Goal: Information Seeking & Learning: Learn about a topic

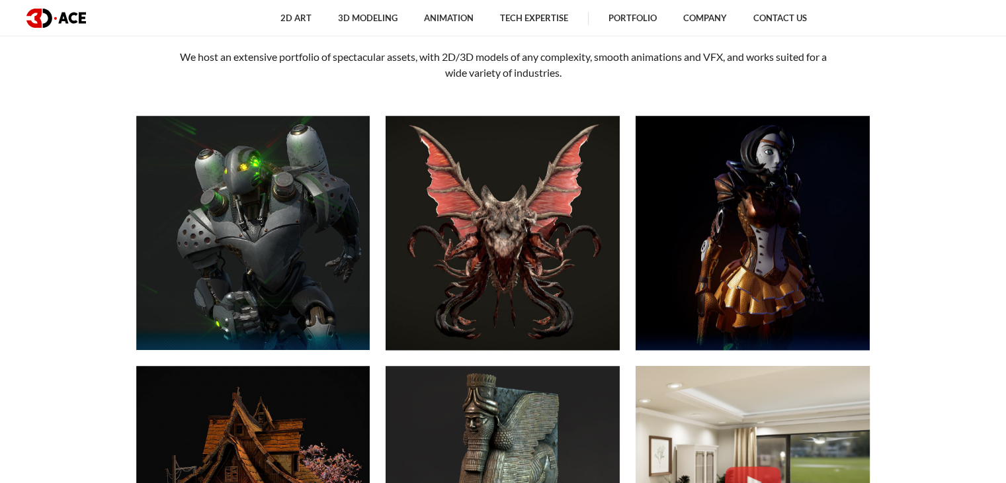
scroll to position [302, 0]
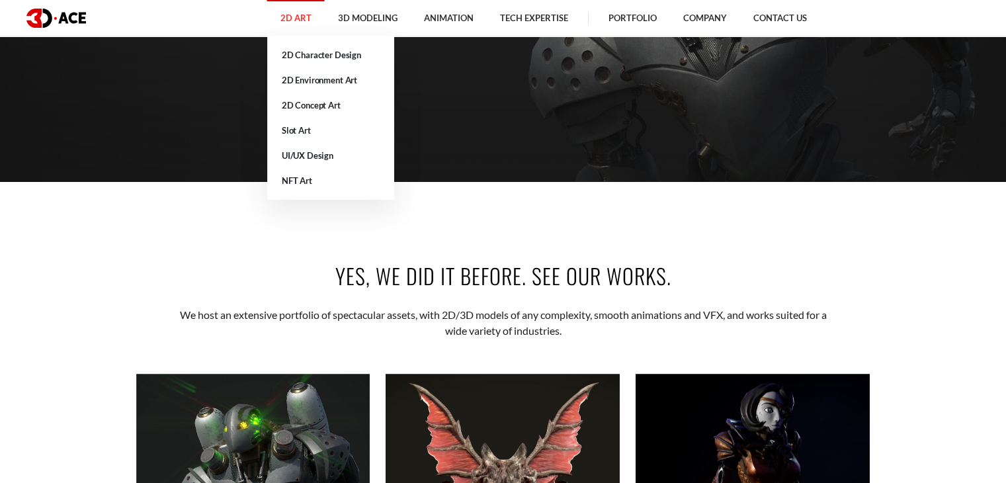
click at [289, 27] on link "2D Art" at bounding box center [296, 18] width 58 height 36
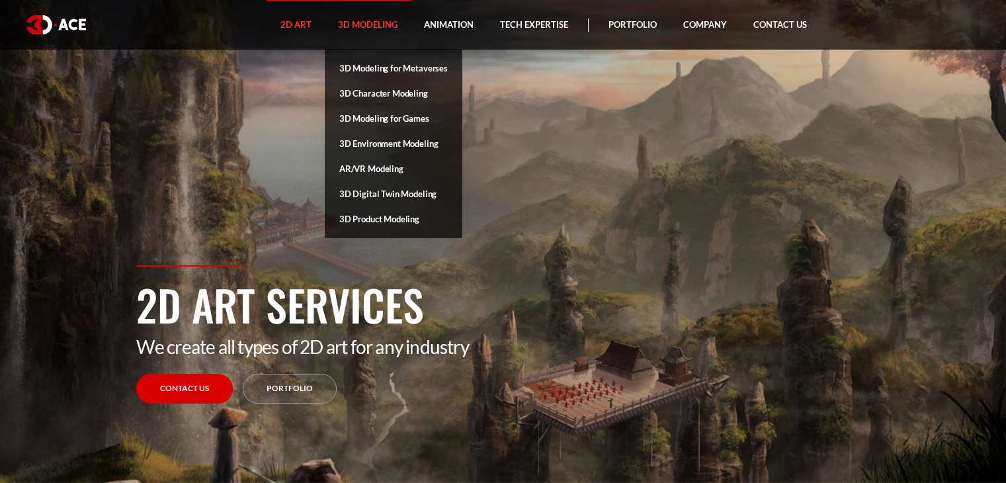
click at [357, 24] on link "3D Modeling" at bounding box center [368, 25] width 86 height 50
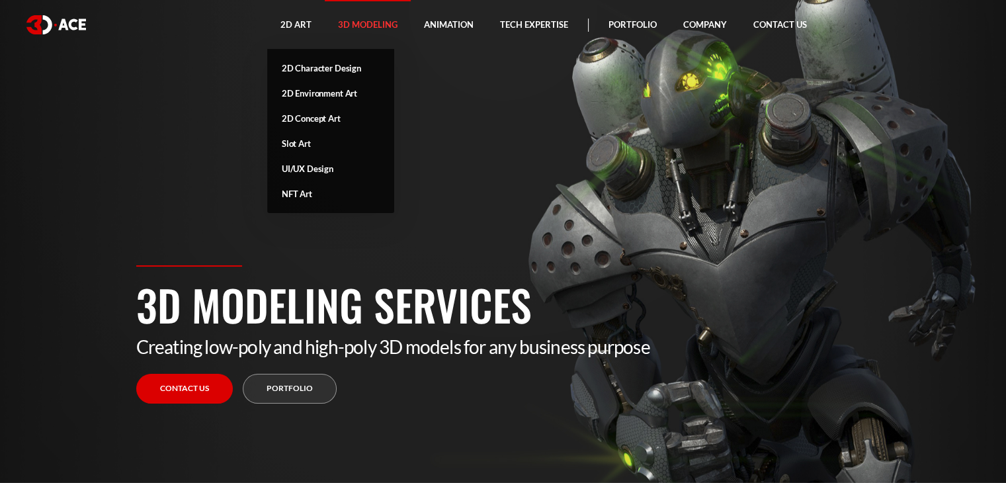
click at [298, 32] on link "2D Art" at bounding box center [296, 25] width 58 height 50
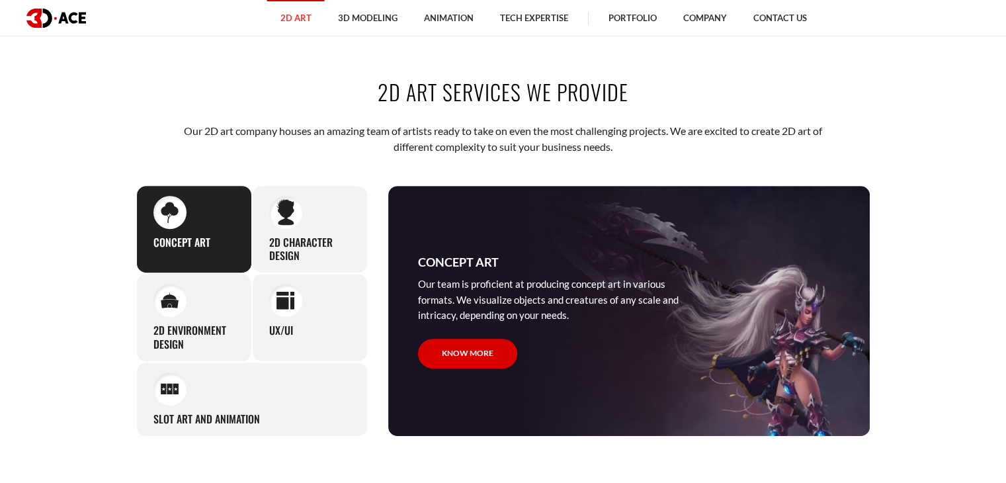
scroll to position [502, 0]
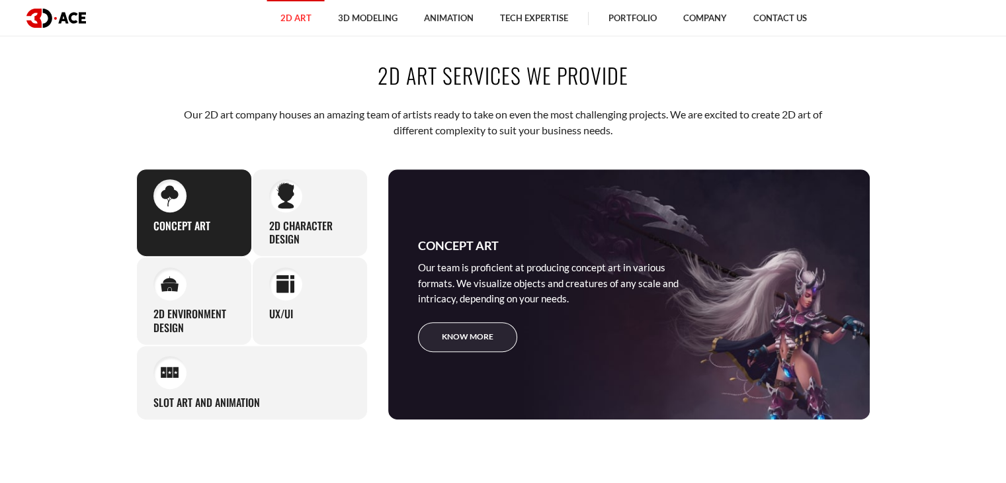
click at [468, 332] on link "Know more" at bounding box center [467, 337] width 99 height 30
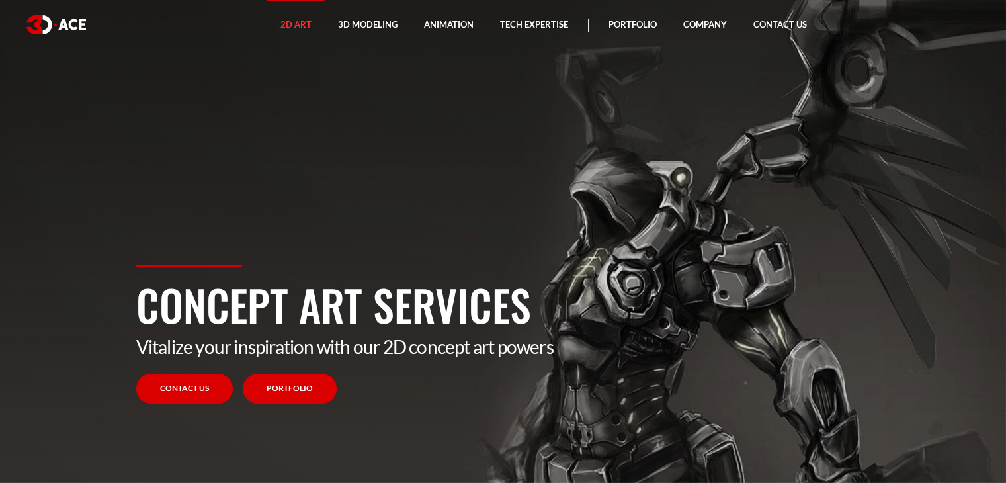
click at [281, 385] on link "Portfolio" at bounding box center [290, 389] width 94 height 30
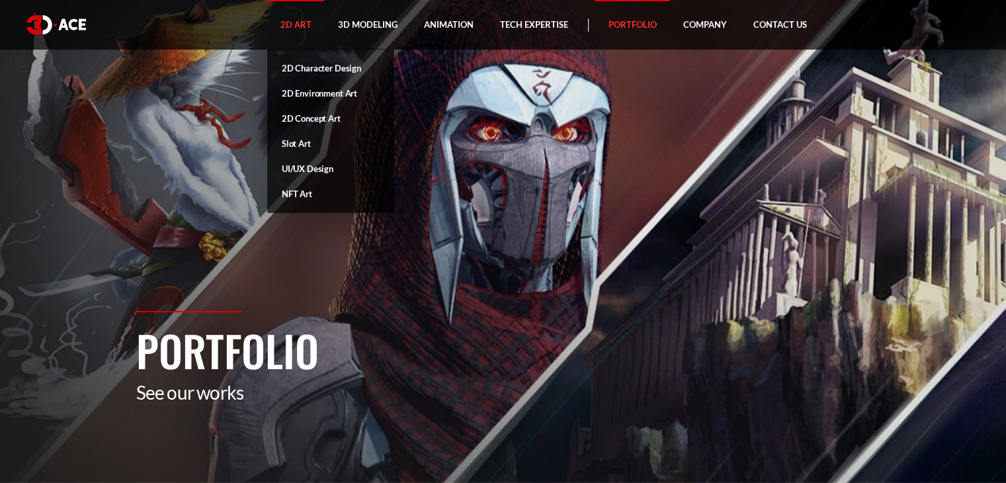
click at [296, 26] on link "2D Art" at bounding box center [296, 25] width 58 height 50
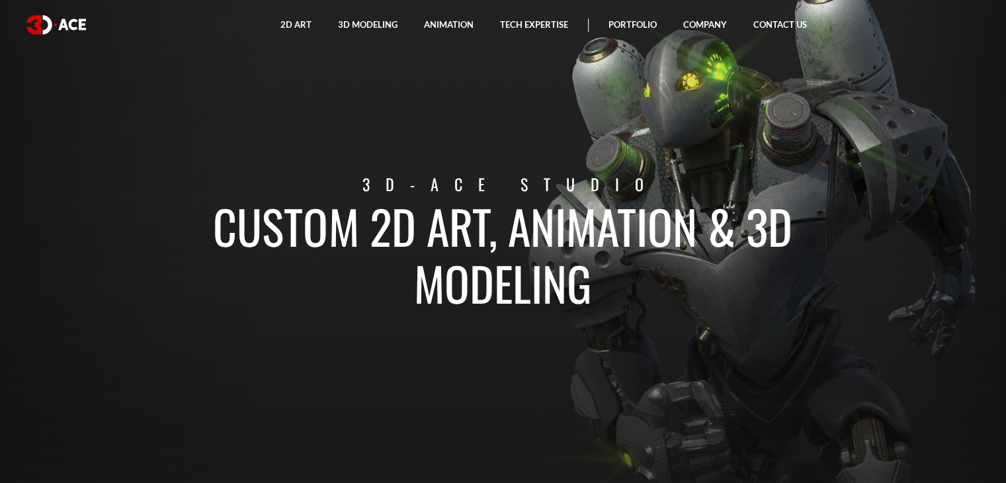
drag, startPoint x: 593, startPoint y: 289, endPoint x: 211, endPoint y: 231, distance: 386.6
click at [211, 231] on h1 "Custom 2D art, animation & 3D modeling" at bounding box center [502, 254] width 733 height 114
copy h1 "Custom 2D art, animation & 3D modeling"
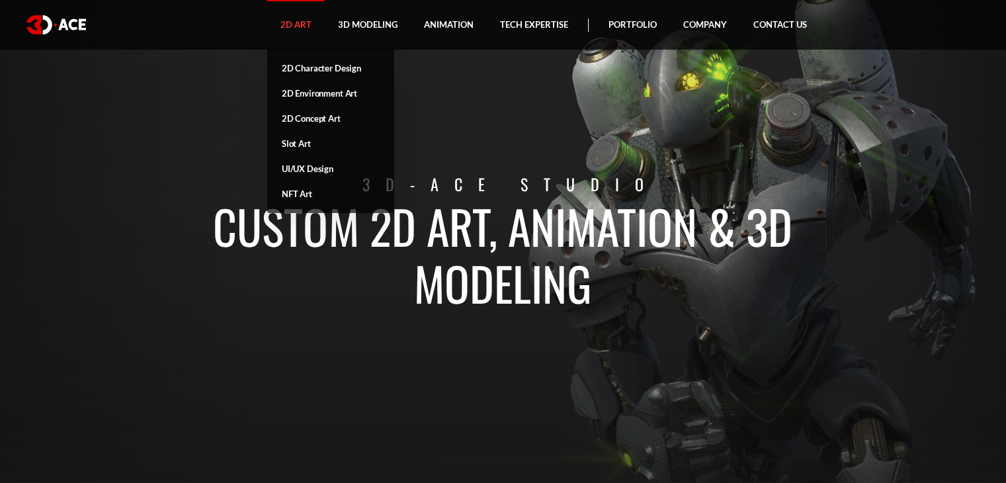
click at [302, 30] on link "2D Art" at bounding box center [296, 25] width 58 height 50
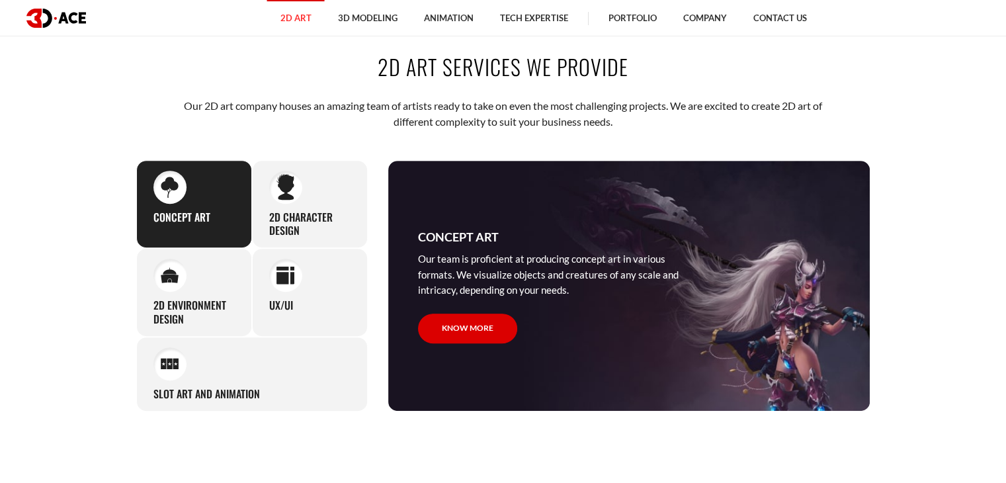
scroll to position [511, 0]
drag, startPoint x: 634, startPoint y: 75, endPoint x: 374, endPoint y: 80, distance: 259.9
click at [374, 80] on h2 "2D Art Services We Provide" at bounding box center [503, 67] width 734 height 30
copy h2 "2D Art Services We Provide"
click at [341, 130] on div "2D Art Services We Provide Our 2D art company houses an amazing team of artists…" at bounding box center [503, 231] width 754 height 439
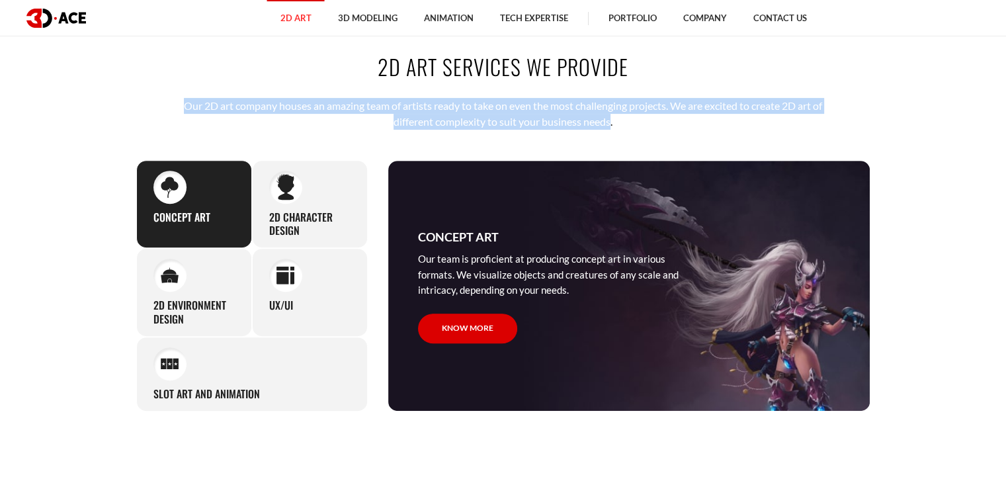
drag, startPoint x: 611, startPoint y: 122, endPoint x: 174, endPoint y: 102, distance: 437.6
click at [174, 102] on div "2D Art Services We Provide Our 2D art company houses an amazing team of artists…" at bounding box center [503, 231] width 754 height 439
copy p "Our 2D art company houses an amazing team of artists ready to take on even the …"
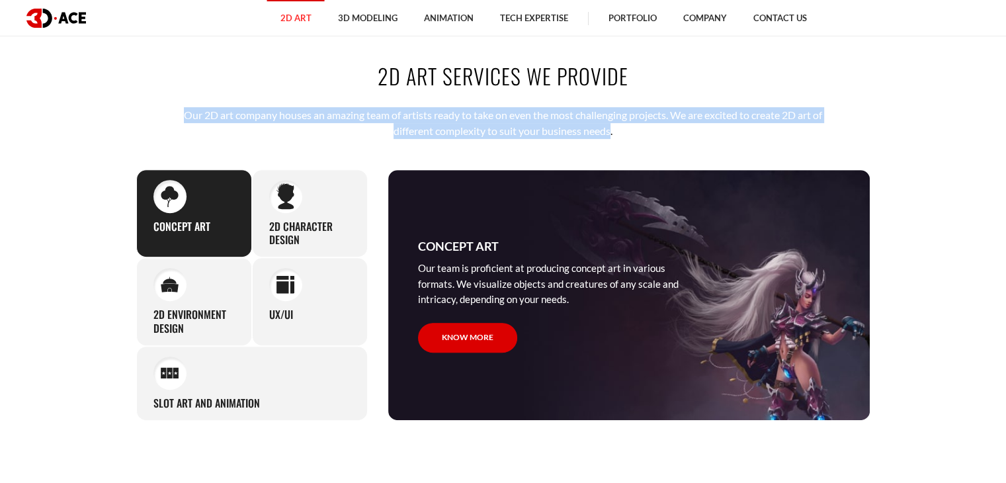
scroll to position [500, 0]
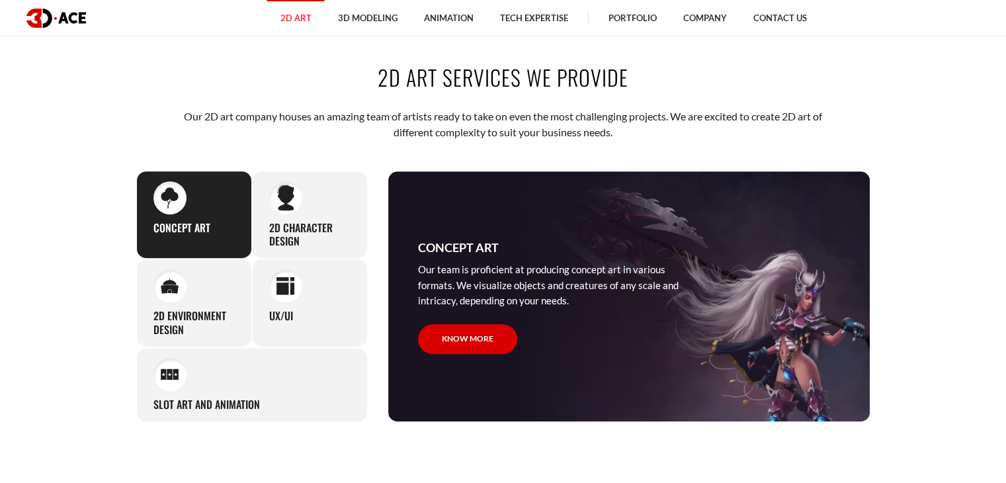
click at [920, 146] on section "2D Art Services We Provide Our 2D art company houses an amazing team of artists…" at bounding box center [503, 241] width 1006 height 439
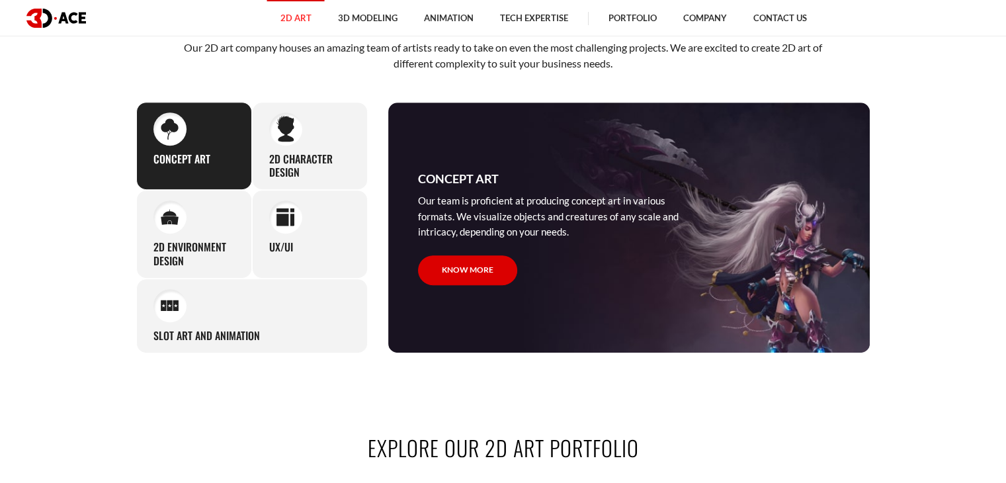
scroll to position [570, 0]
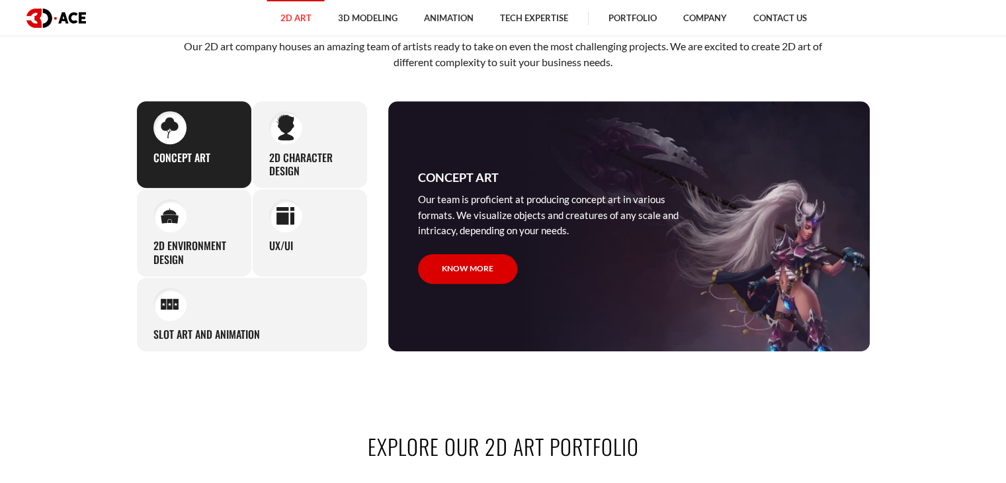
click at [207, 161] on h3 "Concept Art" at bounding box center [181, 158] width 57 height 14
click at [293, 145] on div "2D Character Design We excel in creating expressive, detailed, and memorable ch…" at bounding box center [310, 145] width 116 height 89
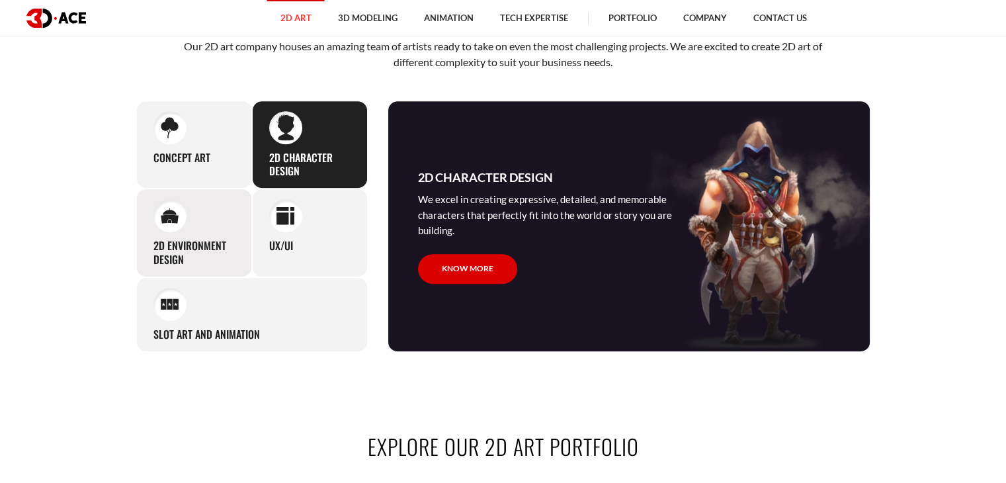
click at [177, 228] on div at bounding box center [169, 215] width 33 height 33
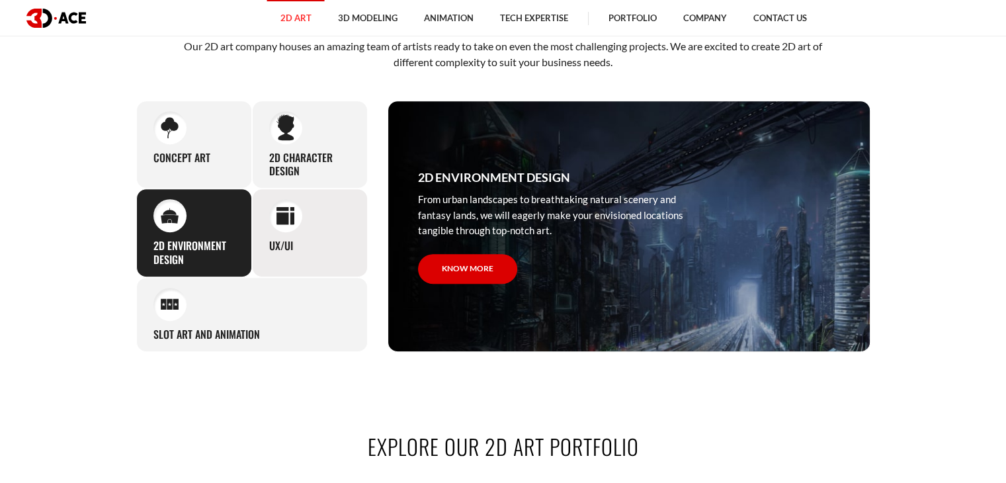
click at [277, 231] on div "UX/UI Having worked on numerous application and game projects, we know the perf…" at bounding box center [310, 232] width 116 height 89
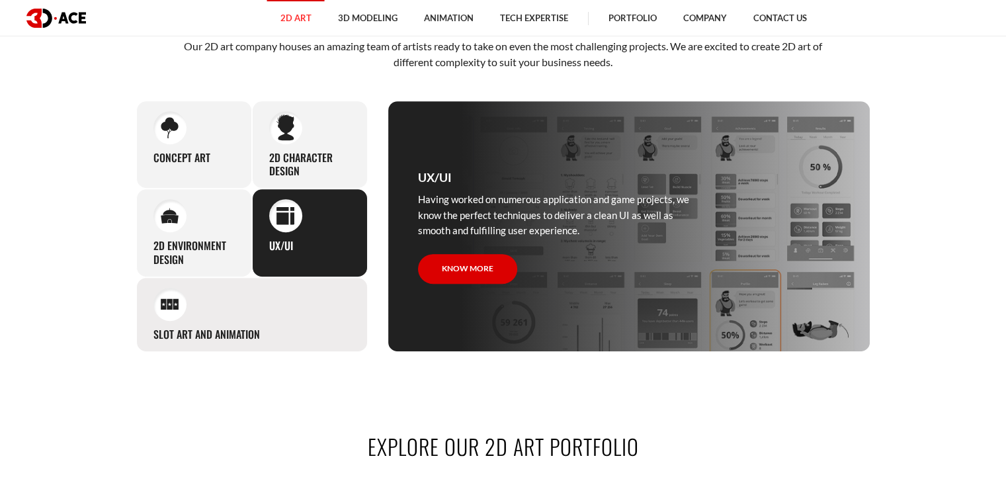
click at [190, 306] on div "Slot Art and Animation If you hire 2D artists from our studio, we will readily …" at bounding box center [251, 314] width 231 height 75
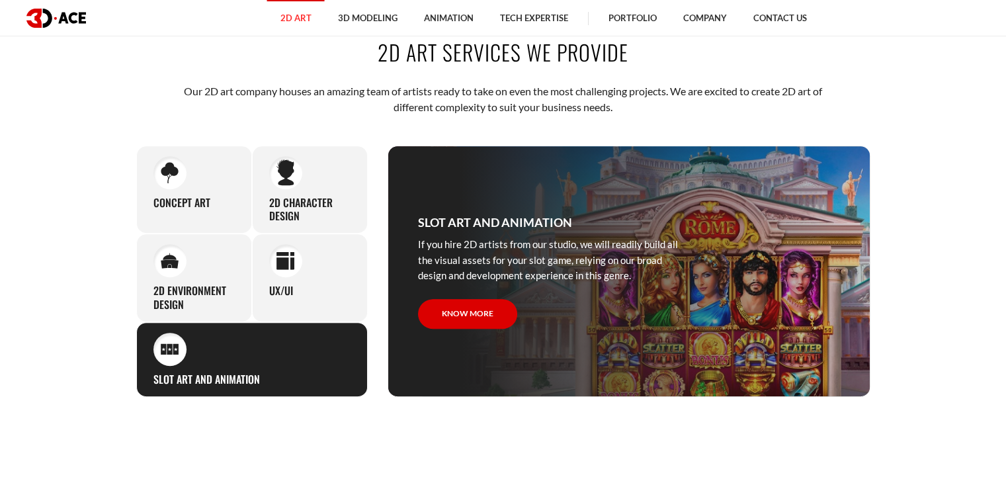
scroll to position [542, 0]
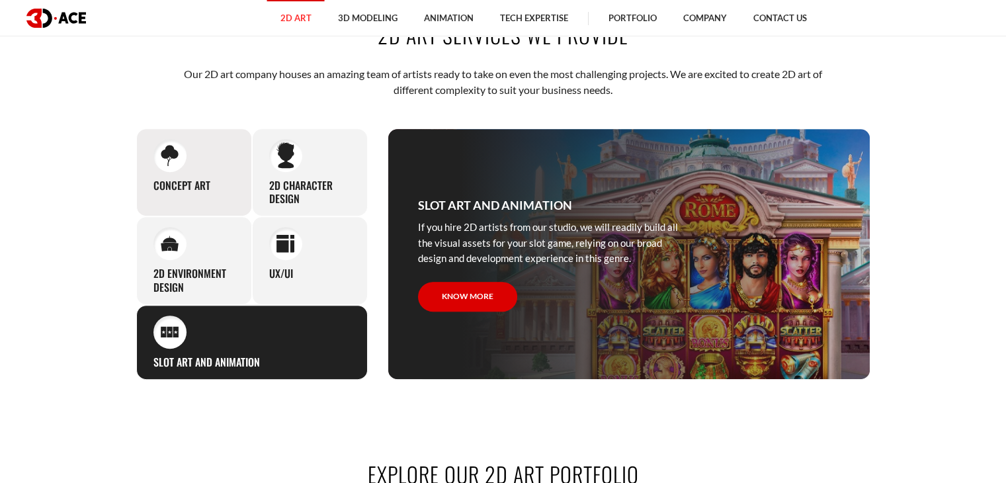
click at [193, 165] on div "Concept Art Our team is proficient at producing concept art in various formats.…" at bounding box center [194, 172] width 116 height 89
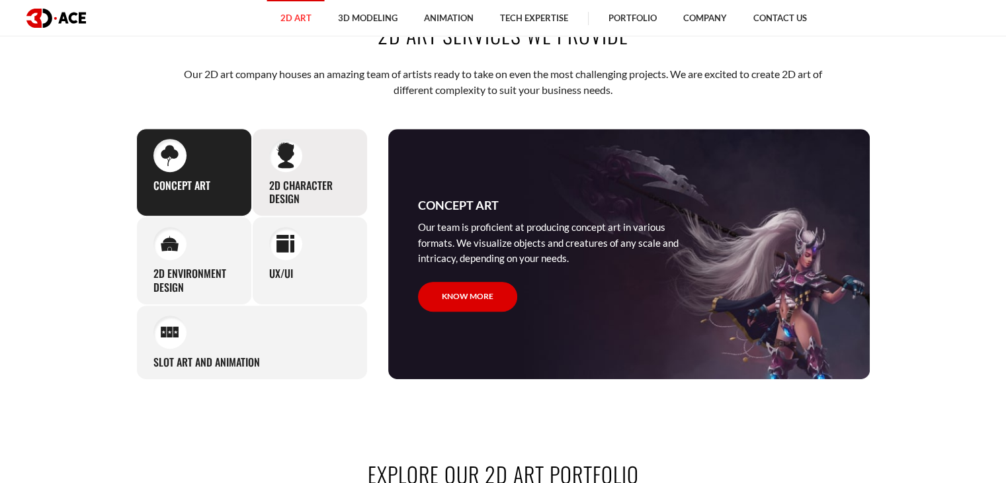
click at [294, 159] on img at bounding box center [285, 155] width 18 height 27
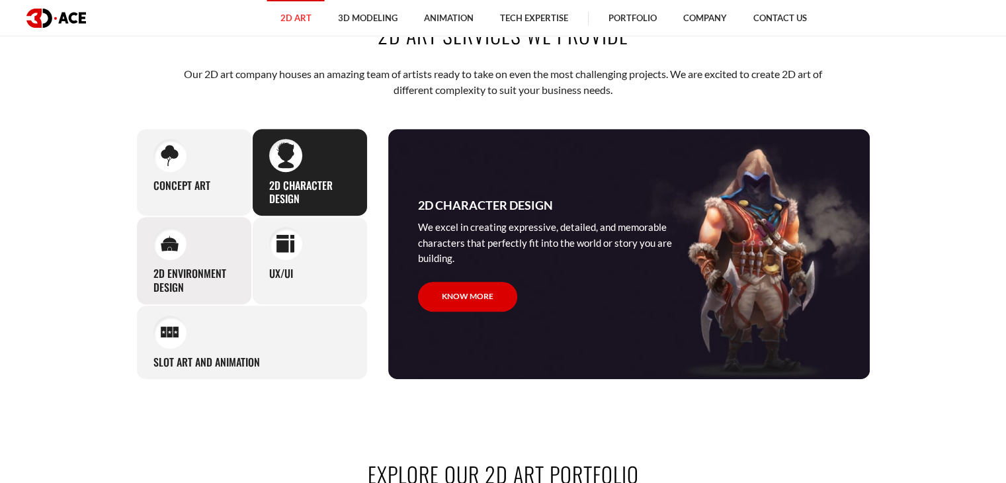
click at [176, 229] on div at bounding box center [169, 243] width 33 height 33
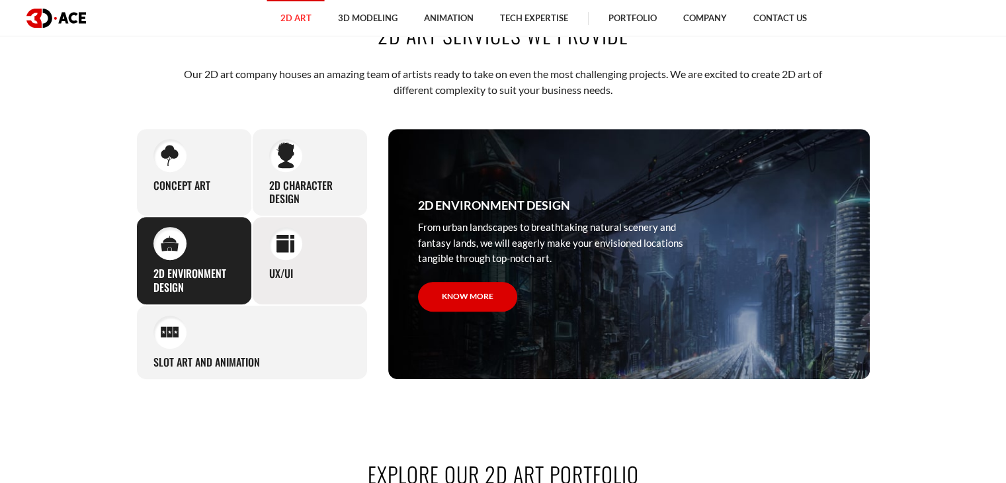
click at [284, 254] on div at bounding box center [285, 243] width 33 height 33
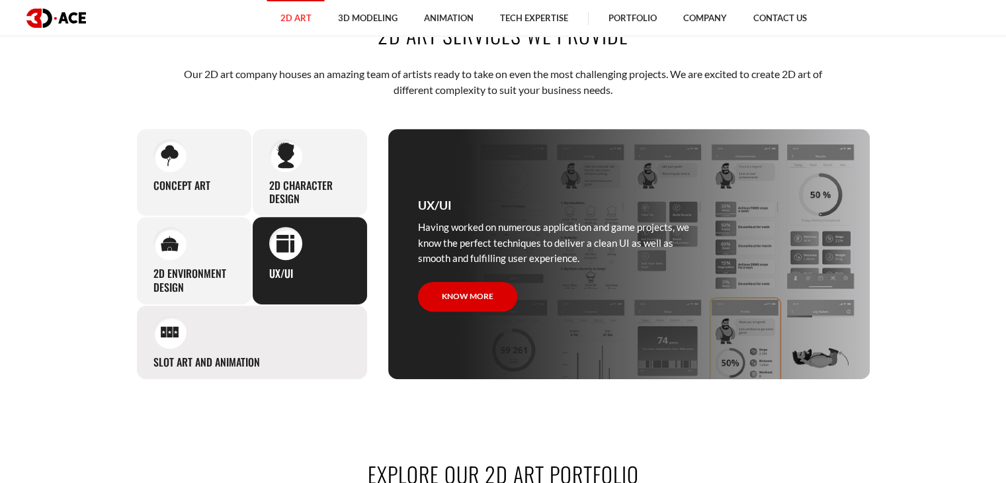
click at [197, 325] on div "Slot Art and Animation If you hire 2D artists from our studio, we will readily …" at bounding box center [251, 342] width 231 height 75
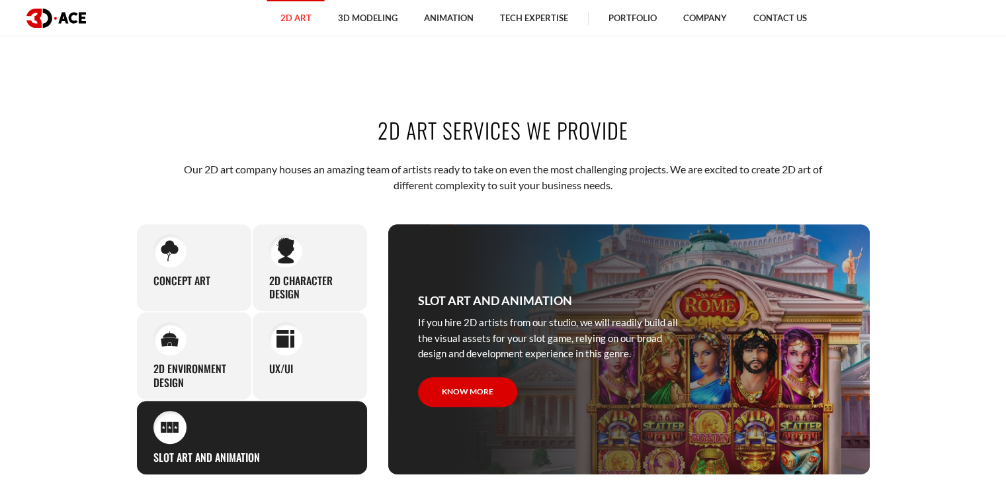
scroll to position [446, 0]
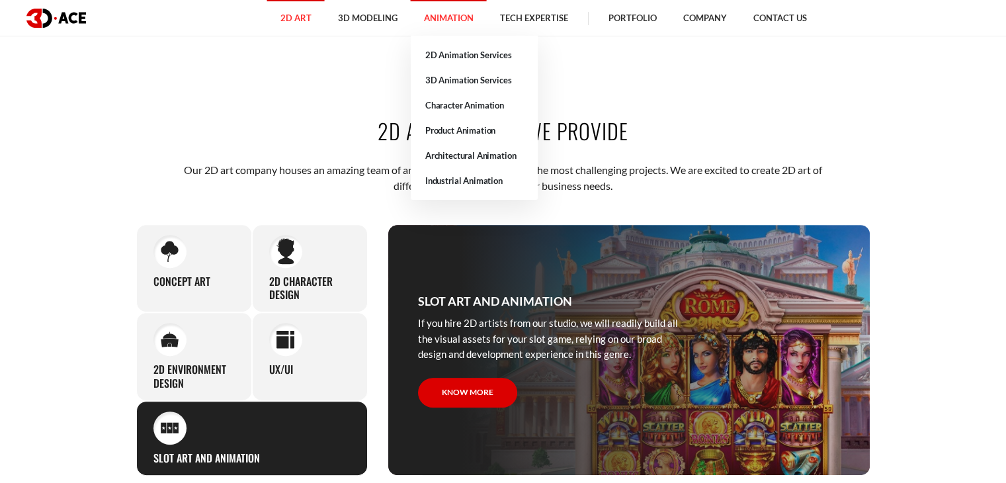
click at [441, 13] on link "Animation" at bounding box center [449, 18] width 76 height 36
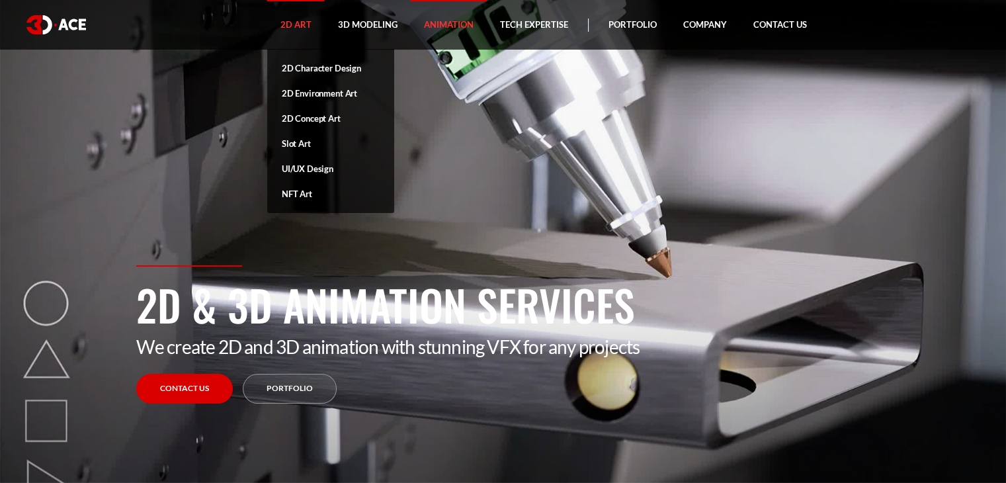
click at [292, 32] on link "2D Art" at bounding box center [296, 25] width 58 height 50
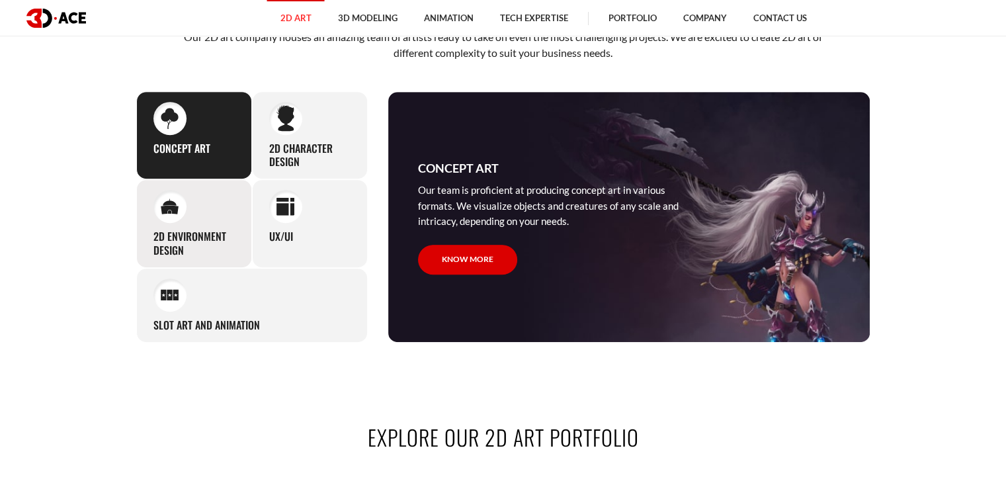
scroll to position [611, 0]
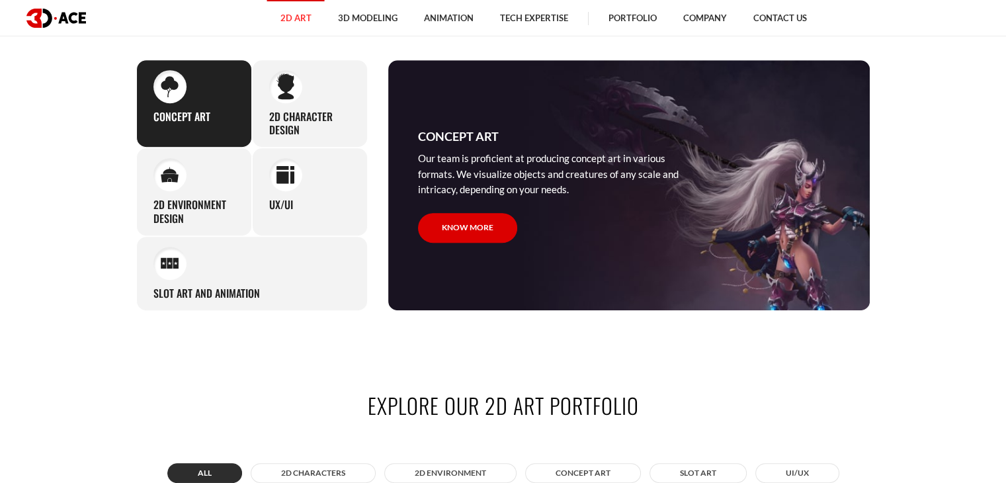
drag, startPoint x: 213, startPoint y: 93, endPoint x: 177, endPoint y: 106, distance: 37.9
click at [177, 106] on div "Concept Art Our team is proficient at producing concept art in various formats.…" at bounding box center [194, 104] width 116 height 89
click at [218, 101] on div "Concept Art Our team is proficient at producing concept art in various formats.…" at bounding box center [194, 104] width 116 height 89
click at [177, 96] on img at bounding box center [170, 86] width 18 height 21
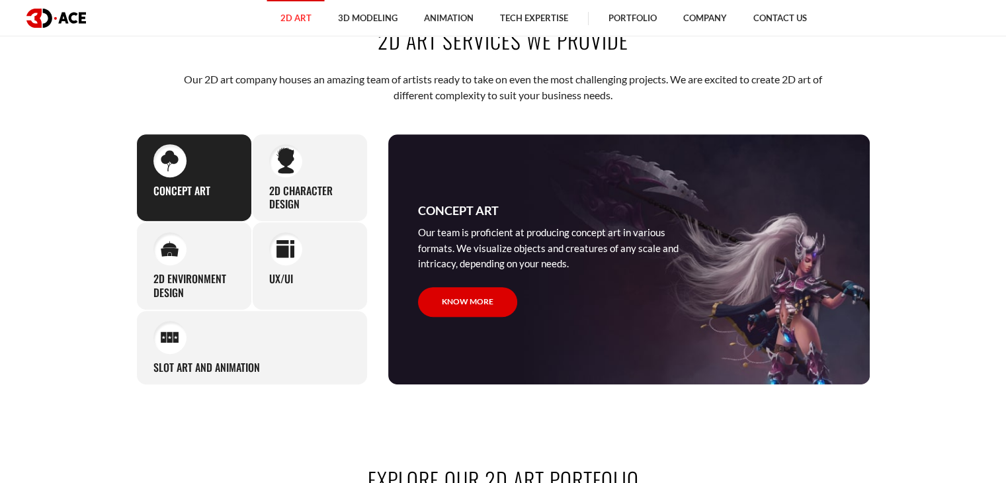
scroll to position [536, 0]
click at [194, 339] on div "Slot Art and Animation If you hire 2D artists from our studio, we will readily …" at bounding box center [251, 348] width 231 height 75
